Goal: Transaction & Acquisition: Obtain resource

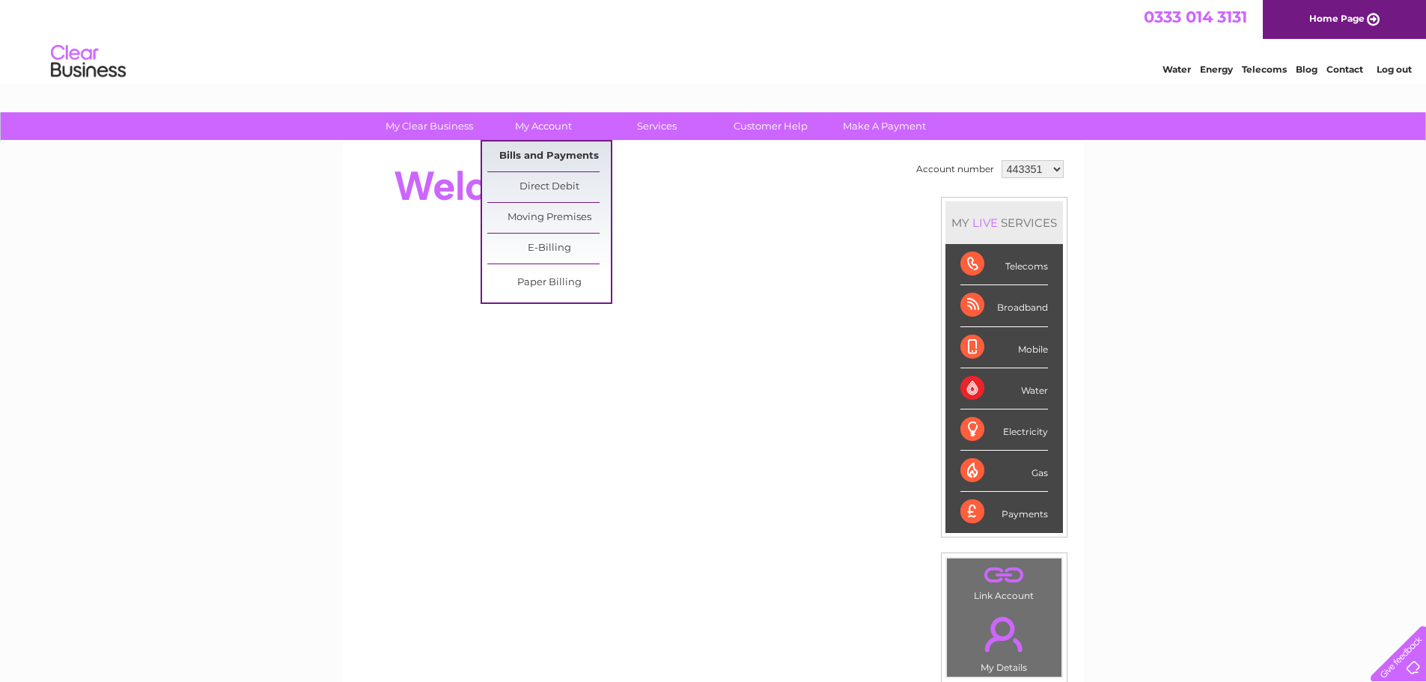
click at [540, 155] on link "Bills and Payments" at bounding box center [548, 156] width 123 height 30
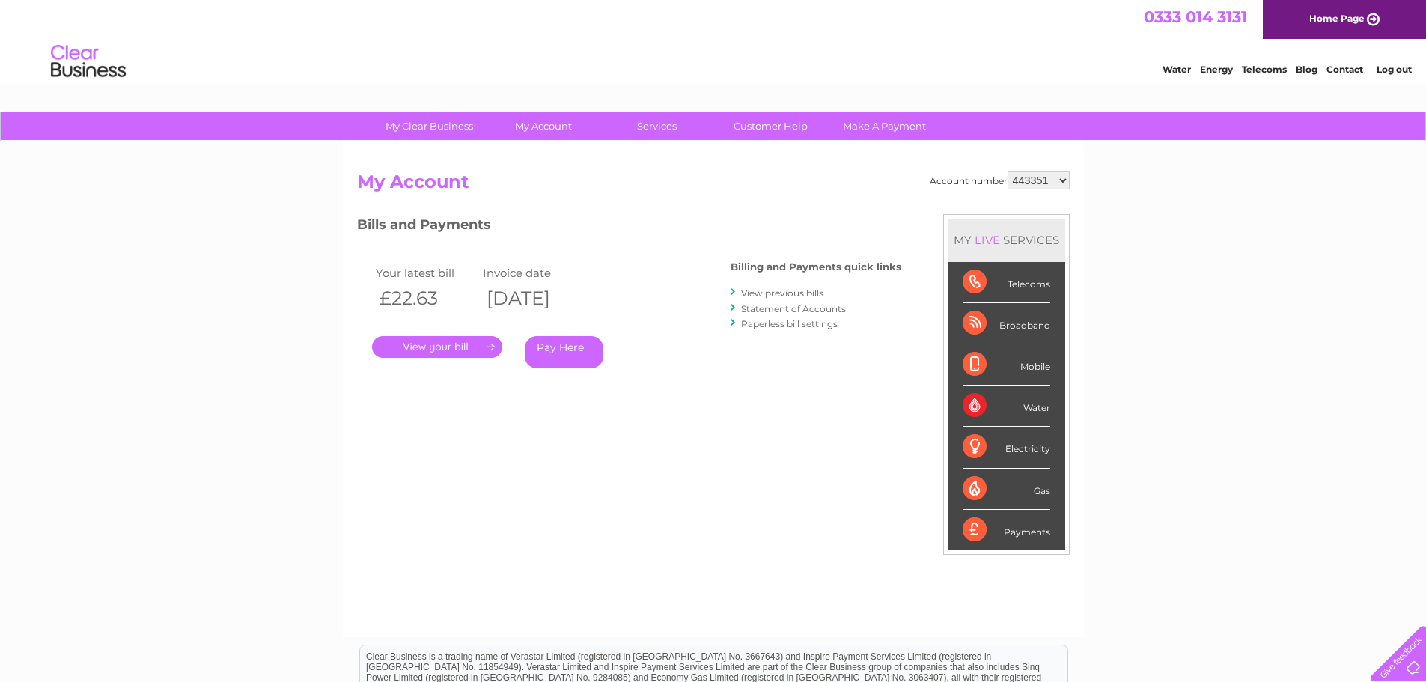
click at [421, 346] on link "." at bounding box center [437, 347] width 130 height 22
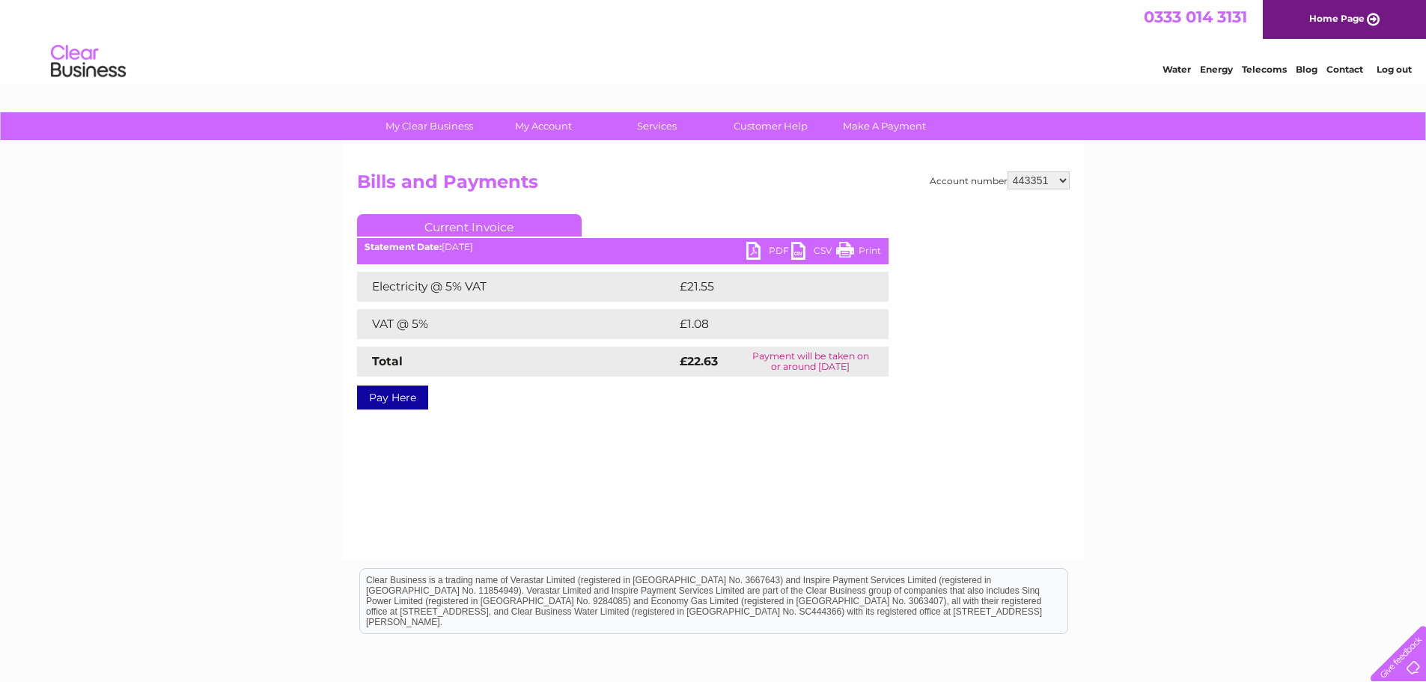
click at [768, 251] on link "PDF" at bounding box center [768, 253] width 45 height 22
